Goal: Information Seeking & Learning: Learn about a topic

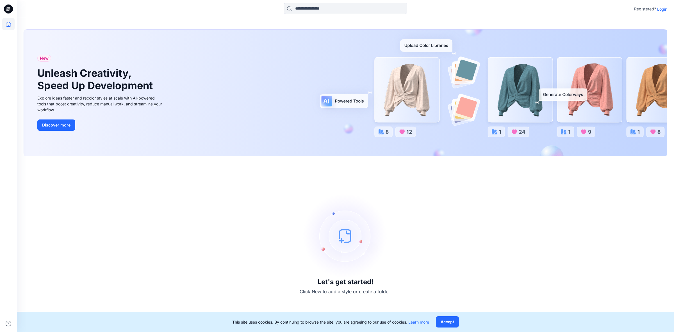
click at [663, 7] on p "Login" at bounding box center [662, 9] width 10 height 6
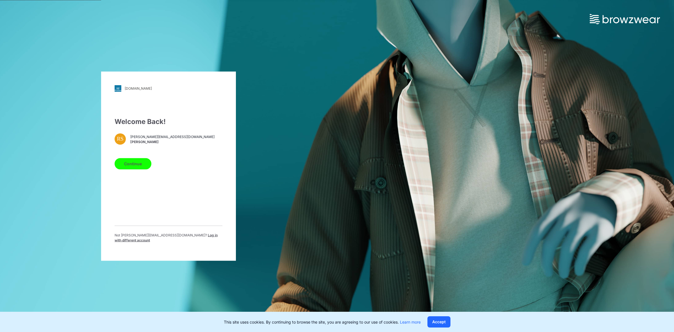
click at [193, 236] on span "Log in with different account" at bounding box center [166, 236] width 103 height 9
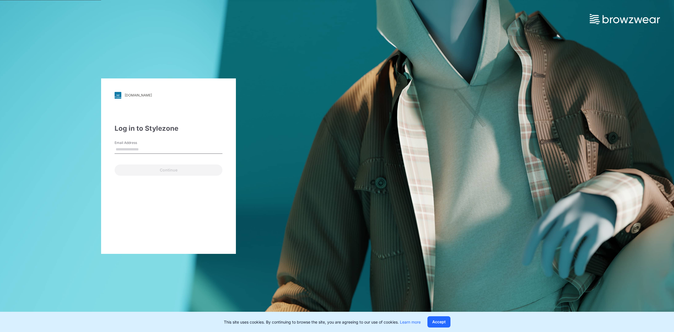
click at [145, 150] on input "Email Address" at bounding box center [169, 149] width 108 height 8
type input "**********"
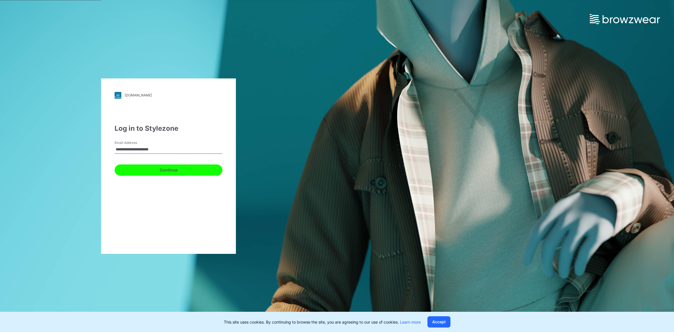
click at [144, 168] on button "Continue" at bounding box center [169, 169] width 108 height 11
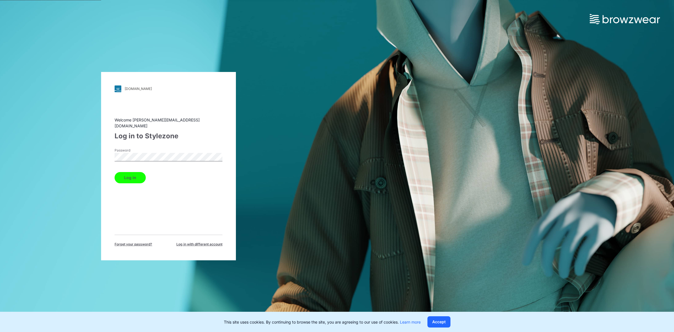
click at [136, 175] on button "Log in" at bounding box center [130, 177] width 31 height 11
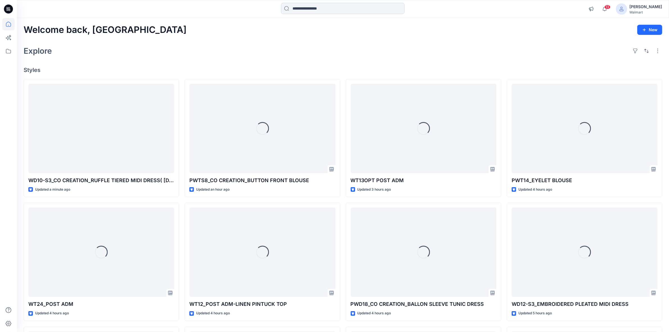
click at [306, 7] on input at bounding box center [343, 8] width 124 height 11
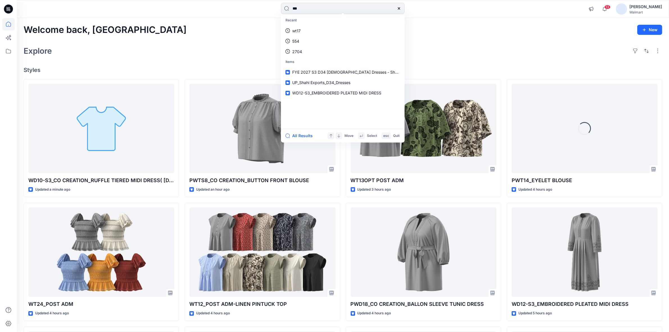
type input "****"
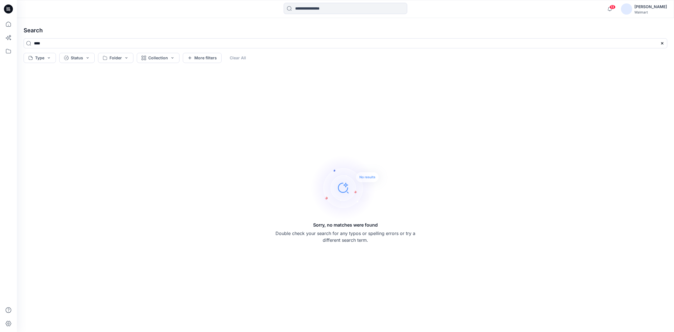
click at [319, 18] on div "13 Notifications Your style PWTS8_CO CREATION_BUTTON FRONT BLOUSE is ready 1 ho…" at bounding box center [345, 9] width 657 height 18
click at [312, 8] on input at bounding box center [346, 8] width 124 height 11
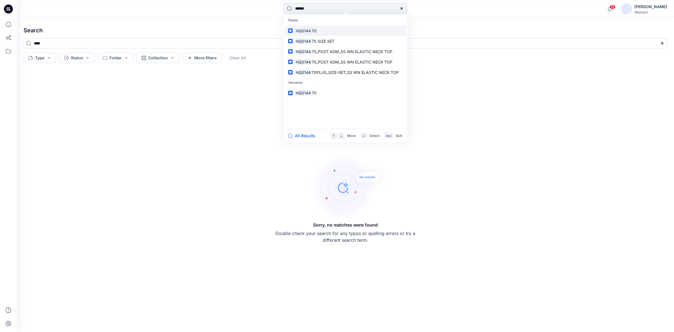
type input "******"
click at [314, 29] on span "70" at bounding box center [314, 30] width 5 height 5
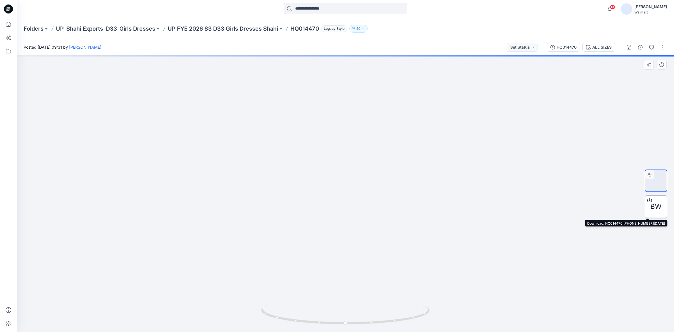
click at [650, 199] on icon at bounding box center [649, 200] width 4 height 4
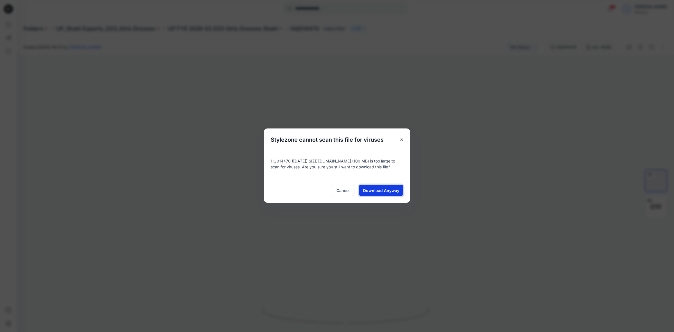
click at [382, 189] on span "Download Anyway" at bounding box center [381, 190] width 36 height 6
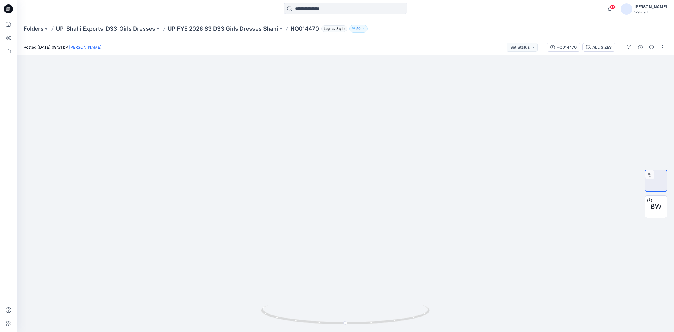
drag, startPoint x: 5, startPoint y: 8, endPoint x: 13, endPoint y: 9, distance: 8.4
click at [5, 8] on icon at bounding box center [8, 8] width 9 height 9
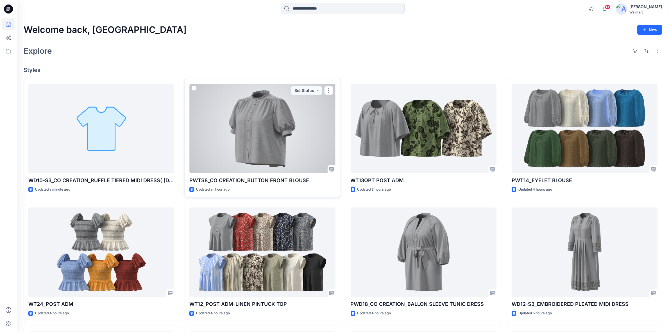
click at [254, 130] on div at bounding box center [262, 128] width 146 height 89
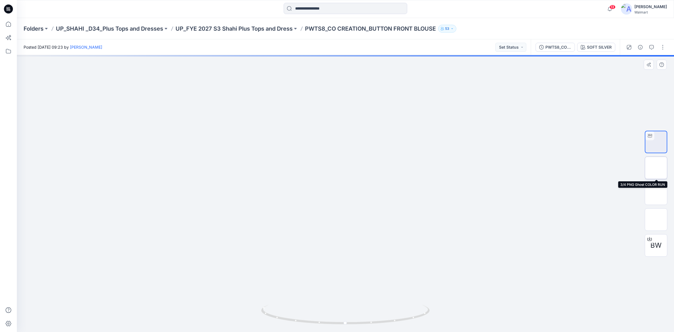
click at [656, 168] on img at bounding box center [656, 168] width 0 height 0
click at [656, 142] on img at bounding box center [656, 142] width 0 height 0
click at [6, 8] on icon at bounding box center [8, 8] width 9 height 9
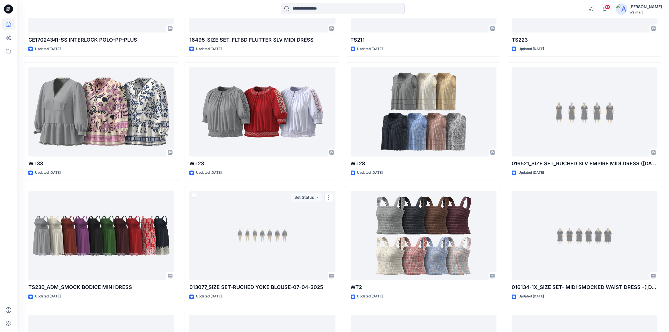
scroll to position [1429, 0]
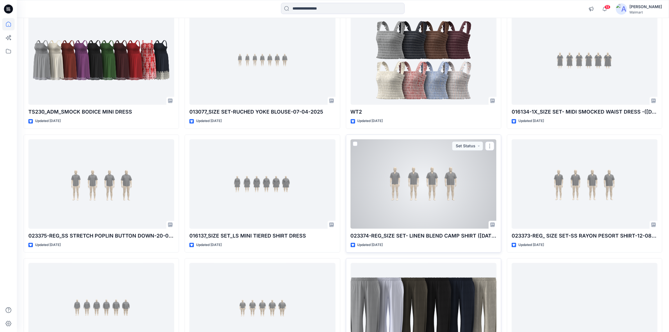
click at [423, 169] on div at bounding box center [423, 183] width 146 height 89
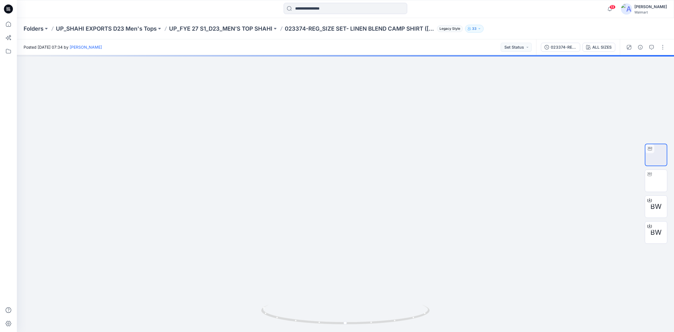
click at [8, 12] on icon at bounding box center [8, 8] width 9 height 9
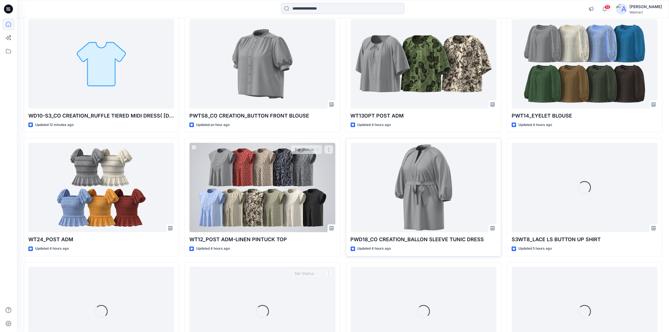
scroll to position [10, 0]
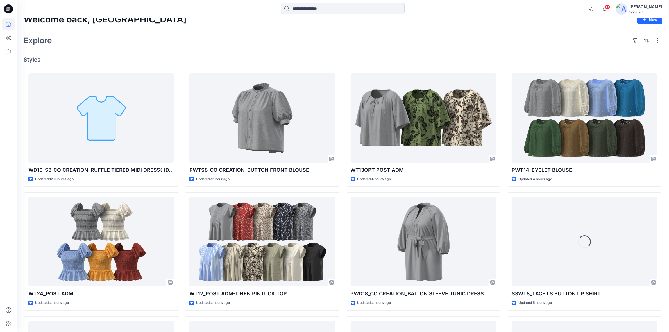
click at [302, 7] on input at bounding box center [343, 8] width 124 height 11
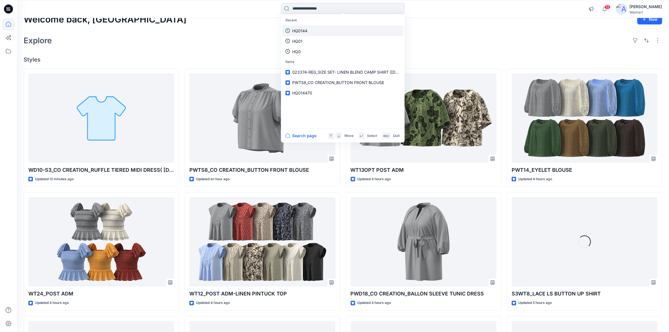
click at [301, 32] on p "HQ0144" at bounding box center [299, 31] width 15 height 6
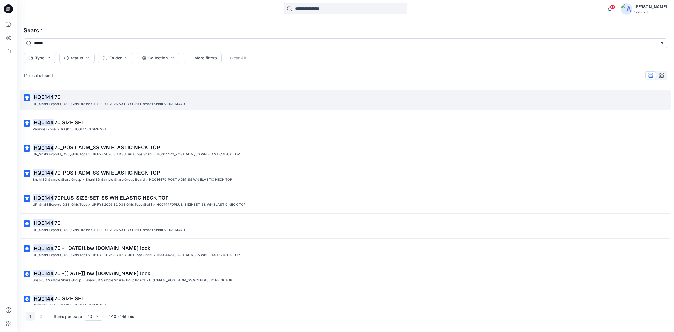
click at [44, 100] on mark "HQ0144" at bounding box center [44, 97] width 22 height 8
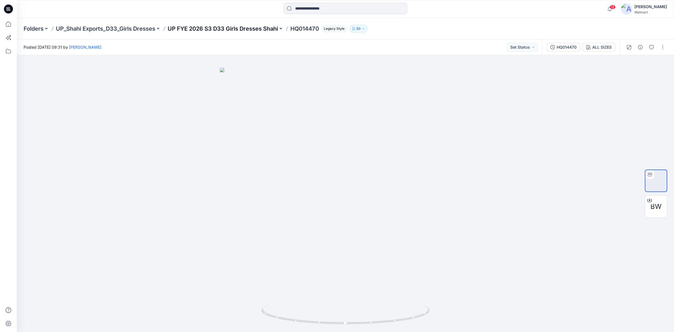
click at [244, 28] on p "UP FYE 2026 S3 D33 Girls Dresses Shahi" at bounding box center [223, 29] width 110 height 8
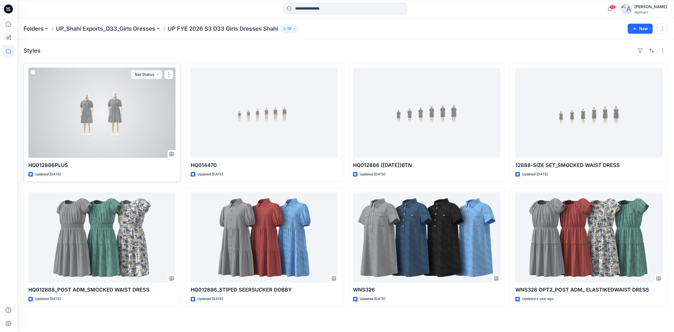
click at [90, 106] on div at bounding box center [101, 113] width 147 height 90
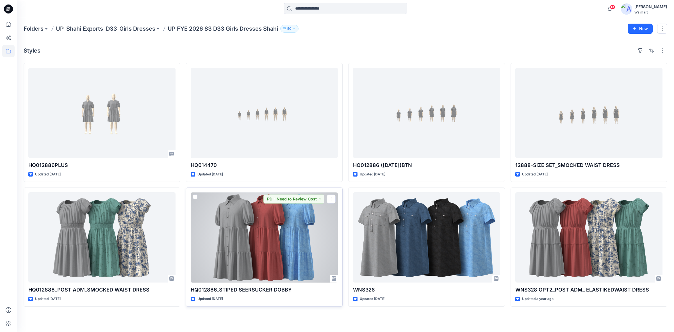
click at [237, 230] on div at bounding box center [264, 237] width 147 height 90
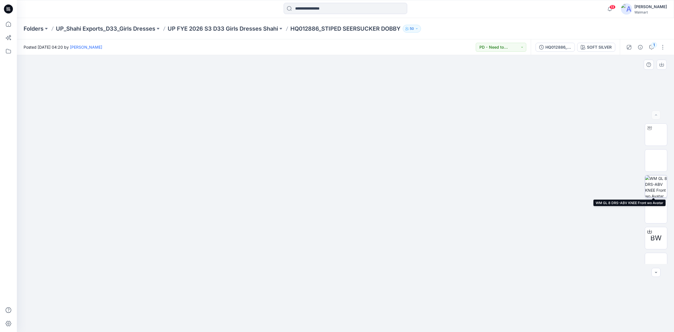
click at [658, 180] on img at bounding box center [656, 186] width 22 height 22
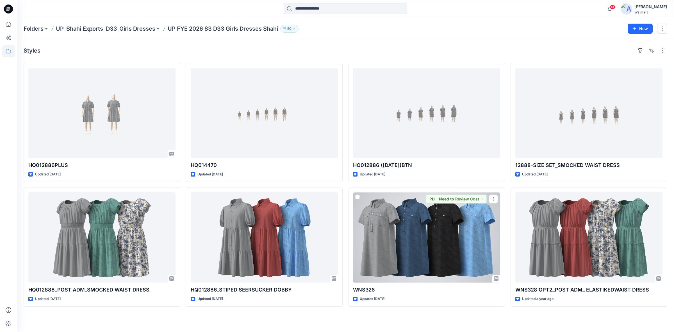
click at [396, 227] on div at bounding box center [426, 237] width 147 height 90
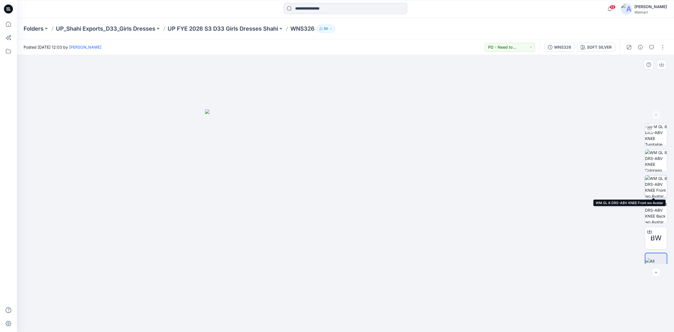
click at [656, 181] on img at bounding box center [656, 186] width 22 height 22
